Goal: Check status: Check status

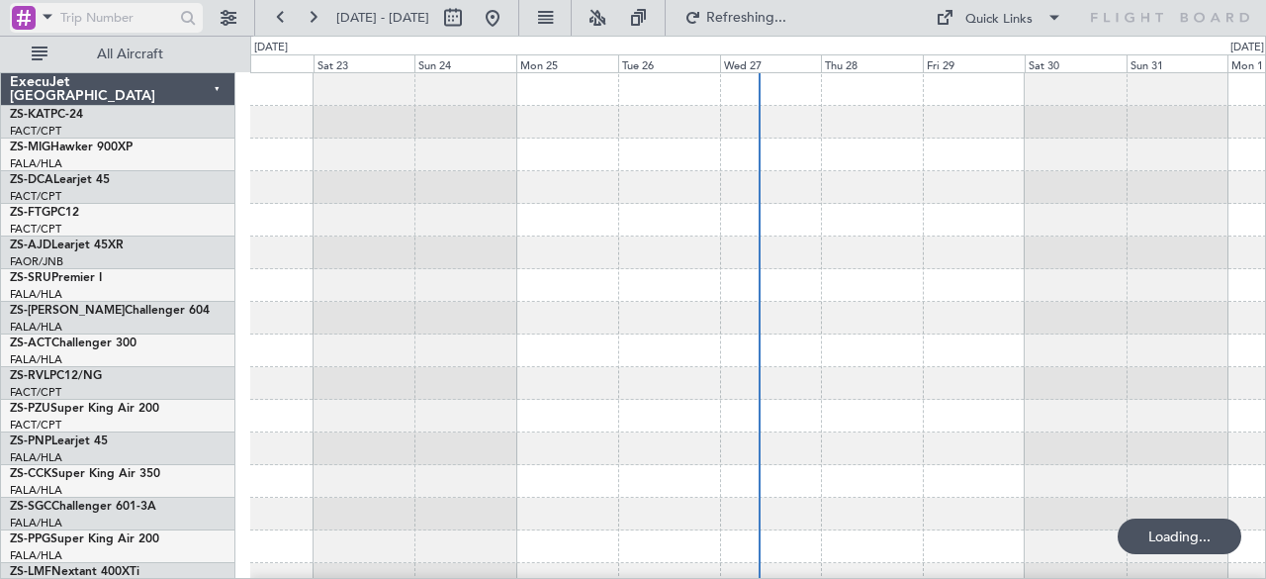
click at [47, 19] on span at bounding box center [48, 16] width 24 height 25
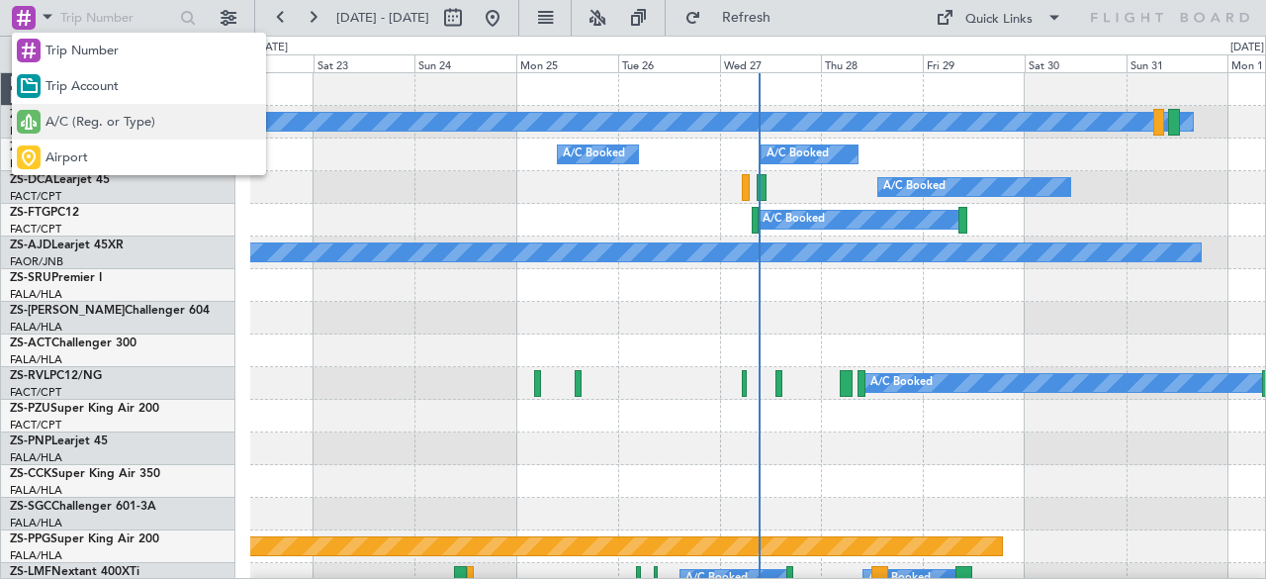
click at [68, 127] on span "A/C (Reg. or Type)" at bounding box center [100, 123] width 110 height 20
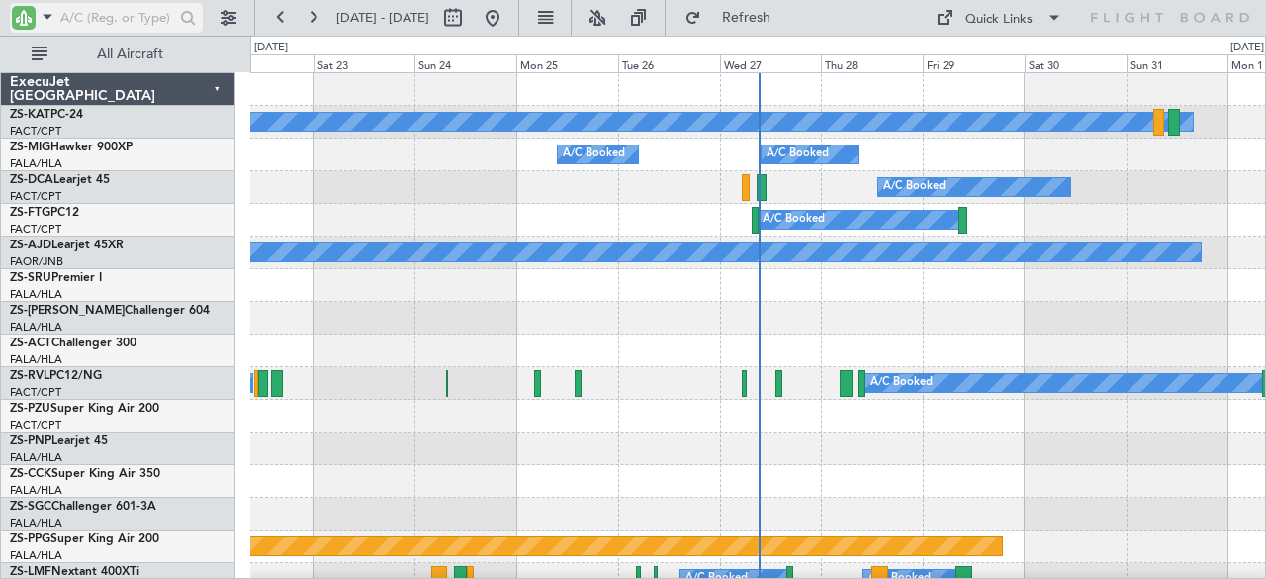
click at [95, 17] on input "text" at bounding box center [117, 18] width 114 height 30
click at [469, 15] on button at bounding box center [453, 18] width 32 height 32
select select "8"
select select "2025"
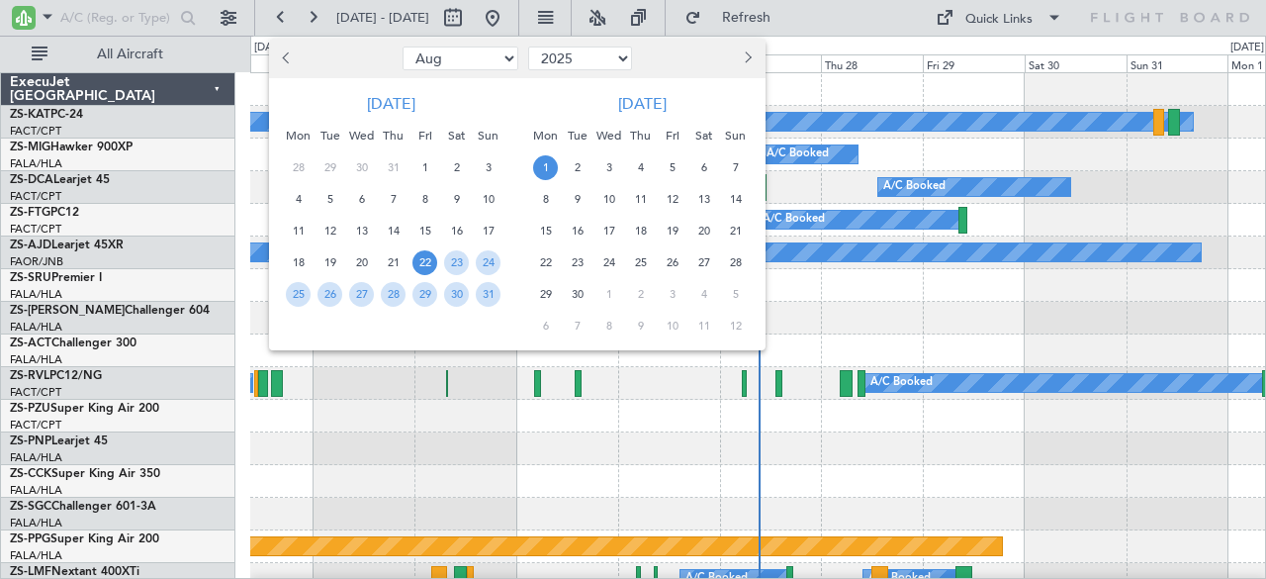
click at [290, 60] on span "Previous month" at bounding box center [288, 57] width 12 height 12
select select "7"
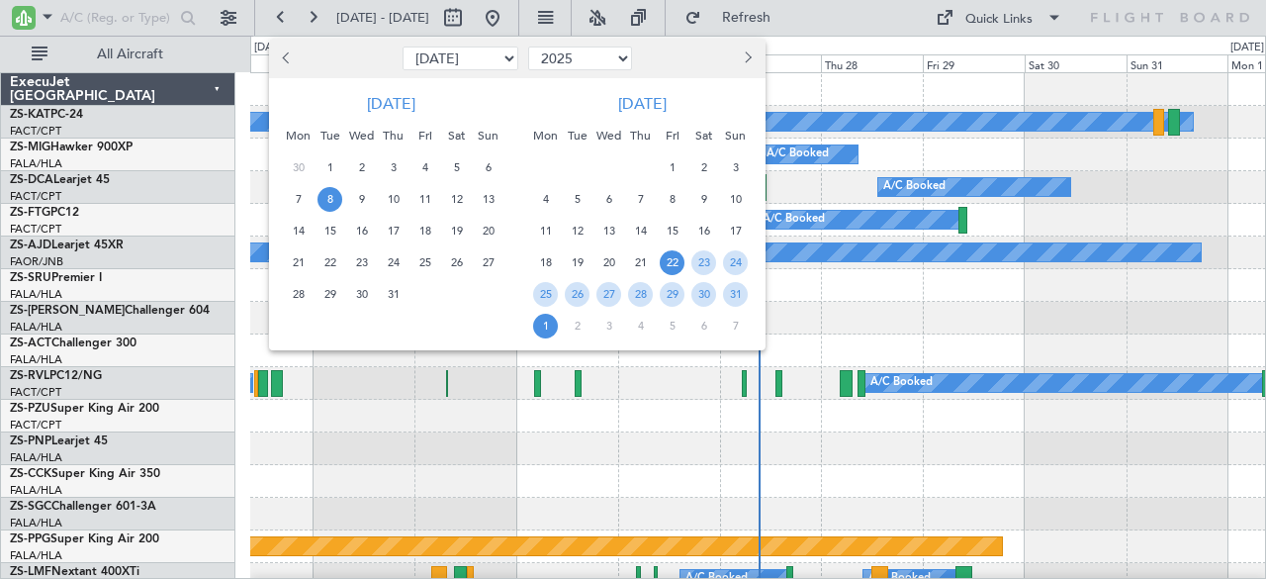
click at [333, 197] on span "8" at bounding box center [329, 199] width 25 height 25
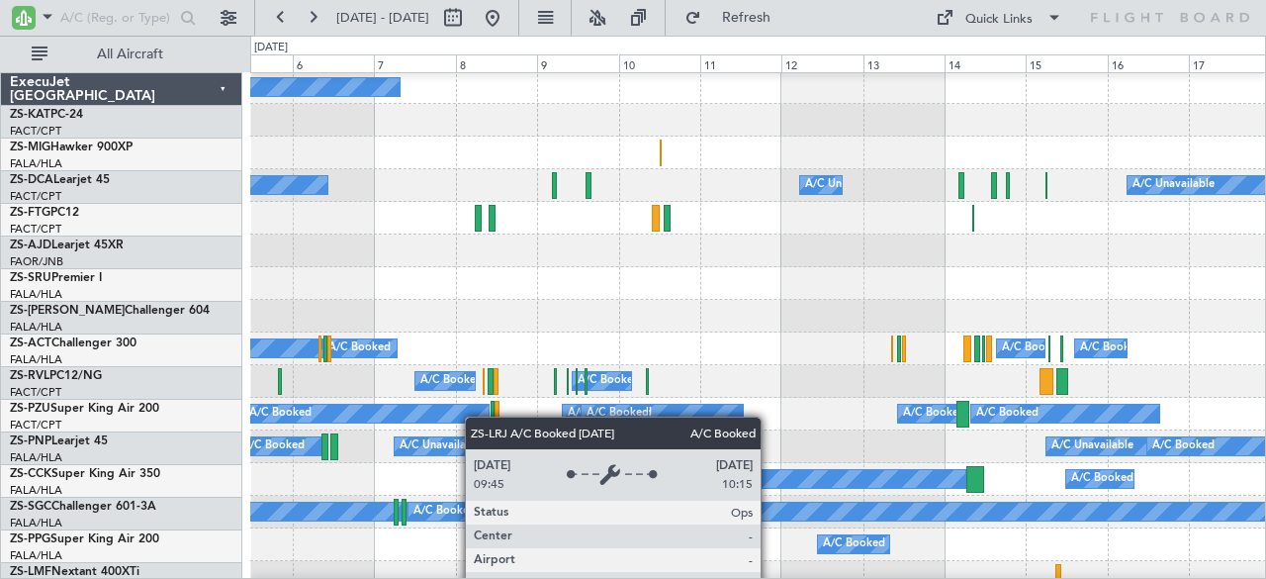
scroll to position [198, 0]
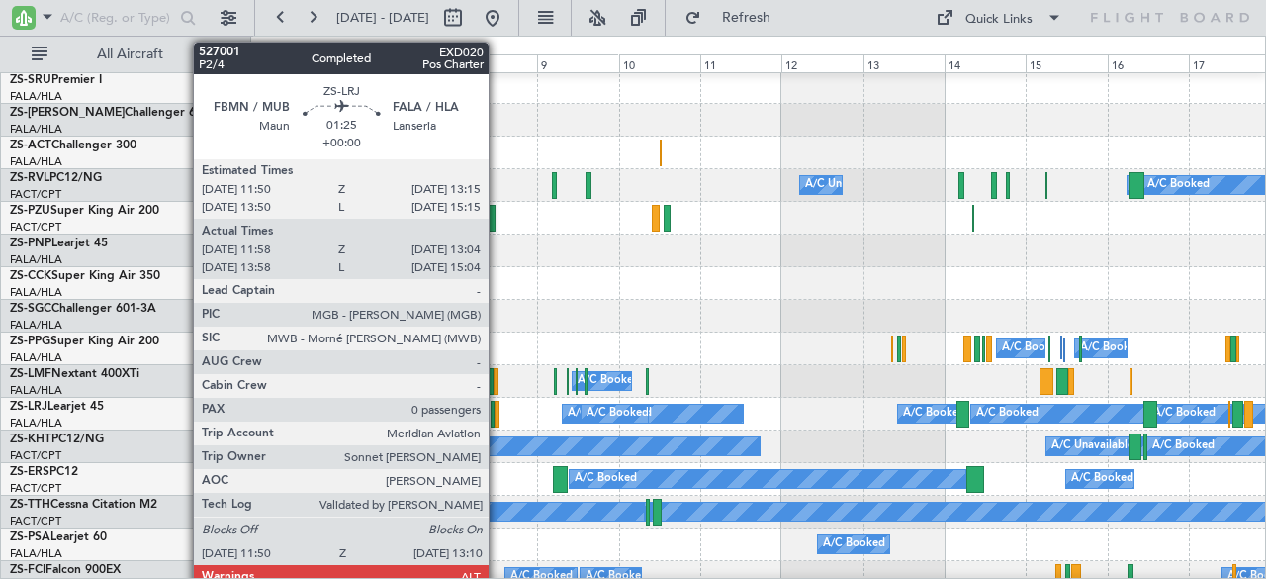
click at [498, 414] on div at bounding box center [496, 414] width 5 height 27
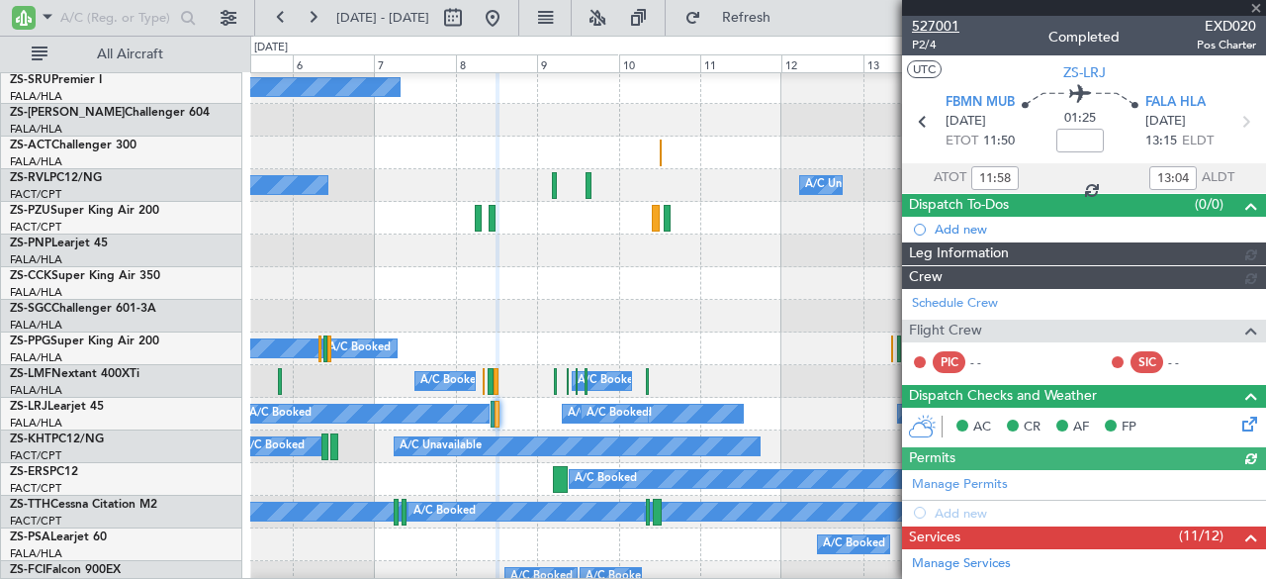
click at [936, 25] on span "527001" at bounding box center [935, 26] width 47 height 21
